Goal: Task Accomplishment & Management: Manage account settings

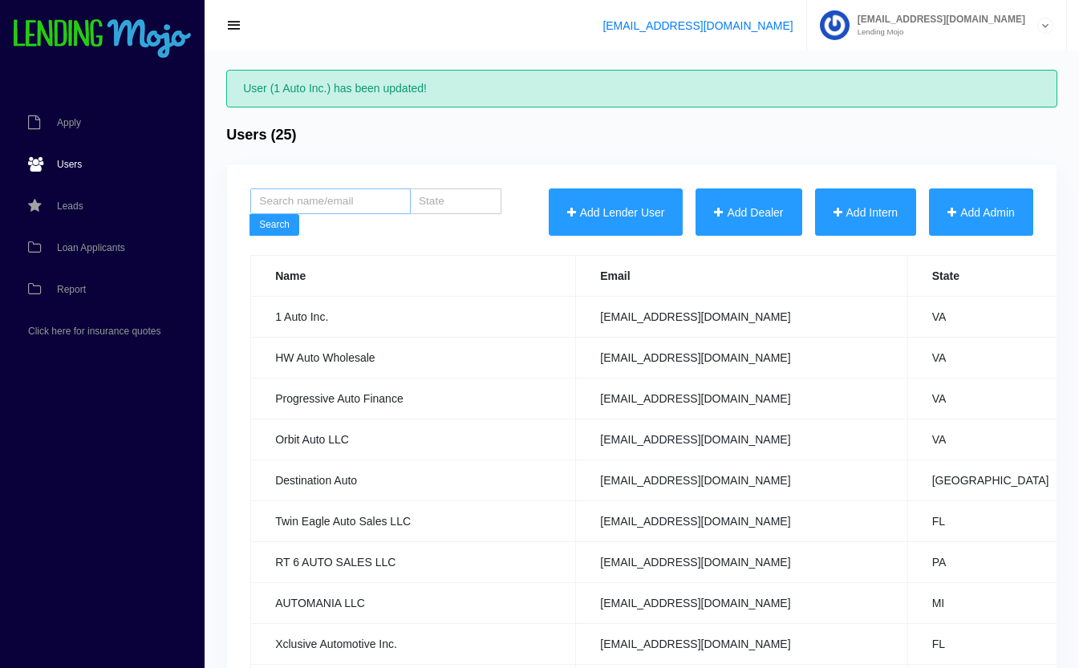
click at [369, 205] on input "search" at bounding box center [330, 201] width 160 height 26
type input "786"
click at [249, 214] on button "Search" at bounding box center [274, 225] width 50 height 22
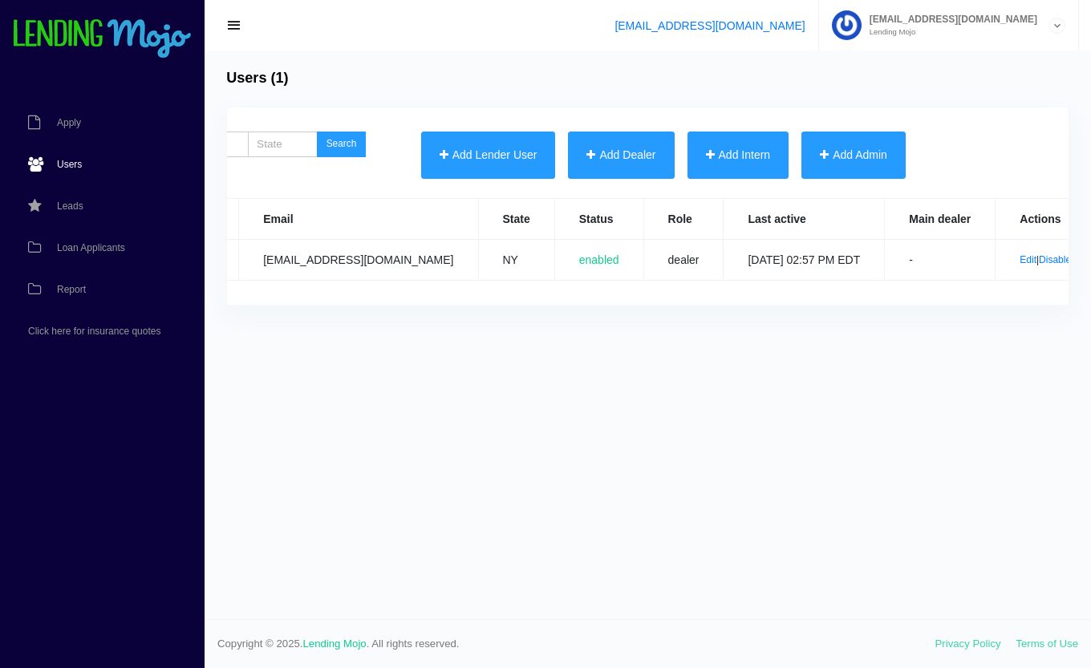
scroll to position [0, 274]
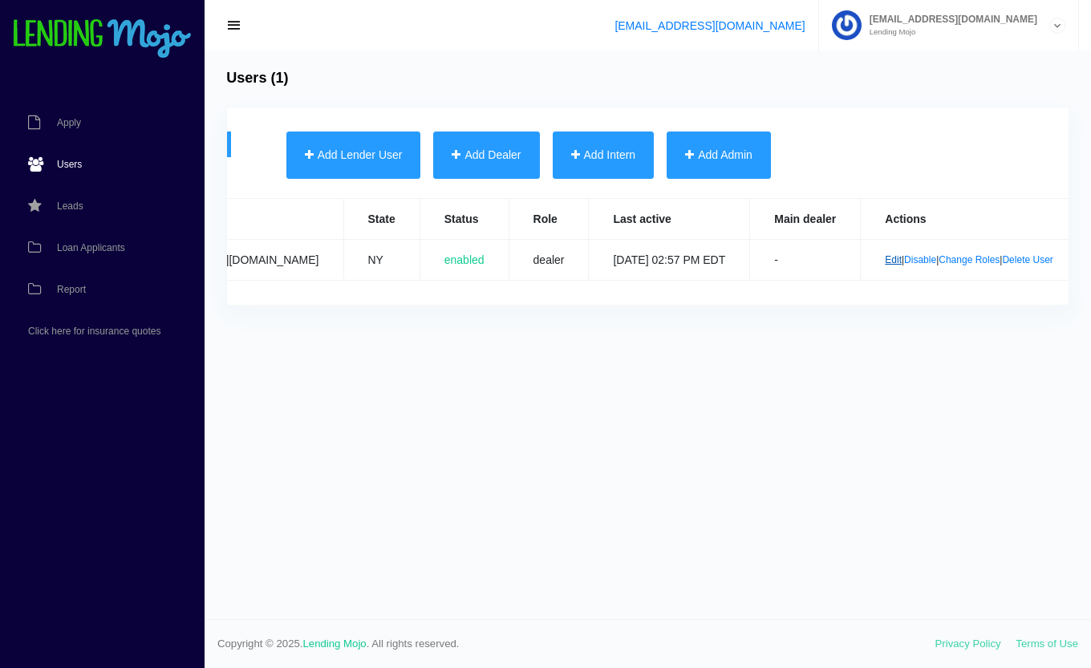
click at [885, 260] on link "Edit" at bounding box center [893, 259] width 17 height 11
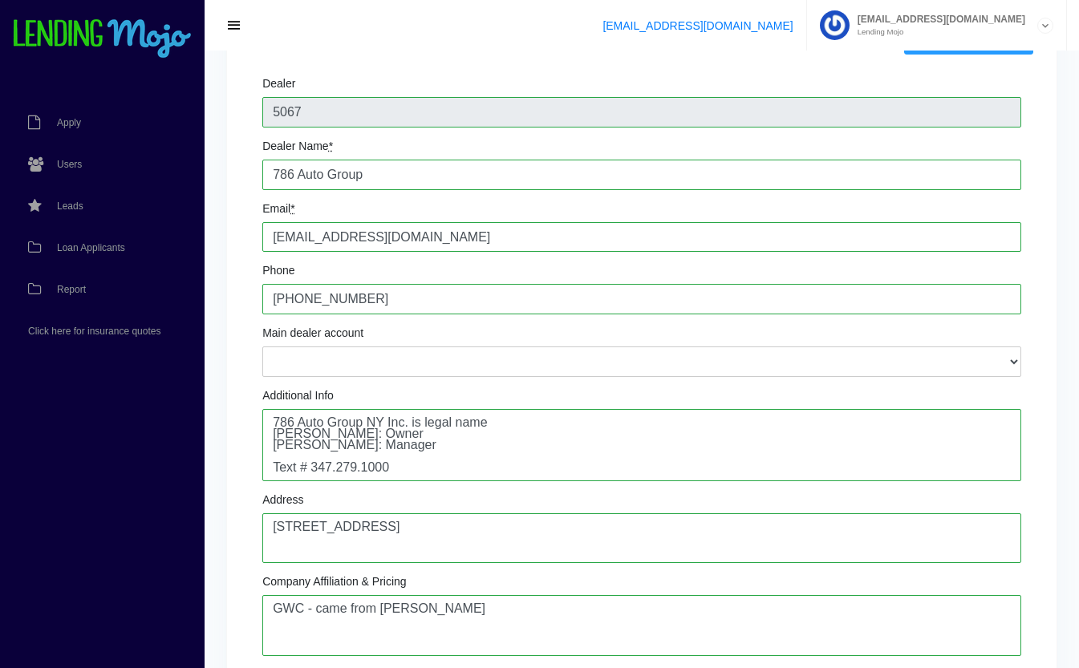
scroll to position [103, 0]
